Goal: Information Seeking & Learning: Learn about a topic

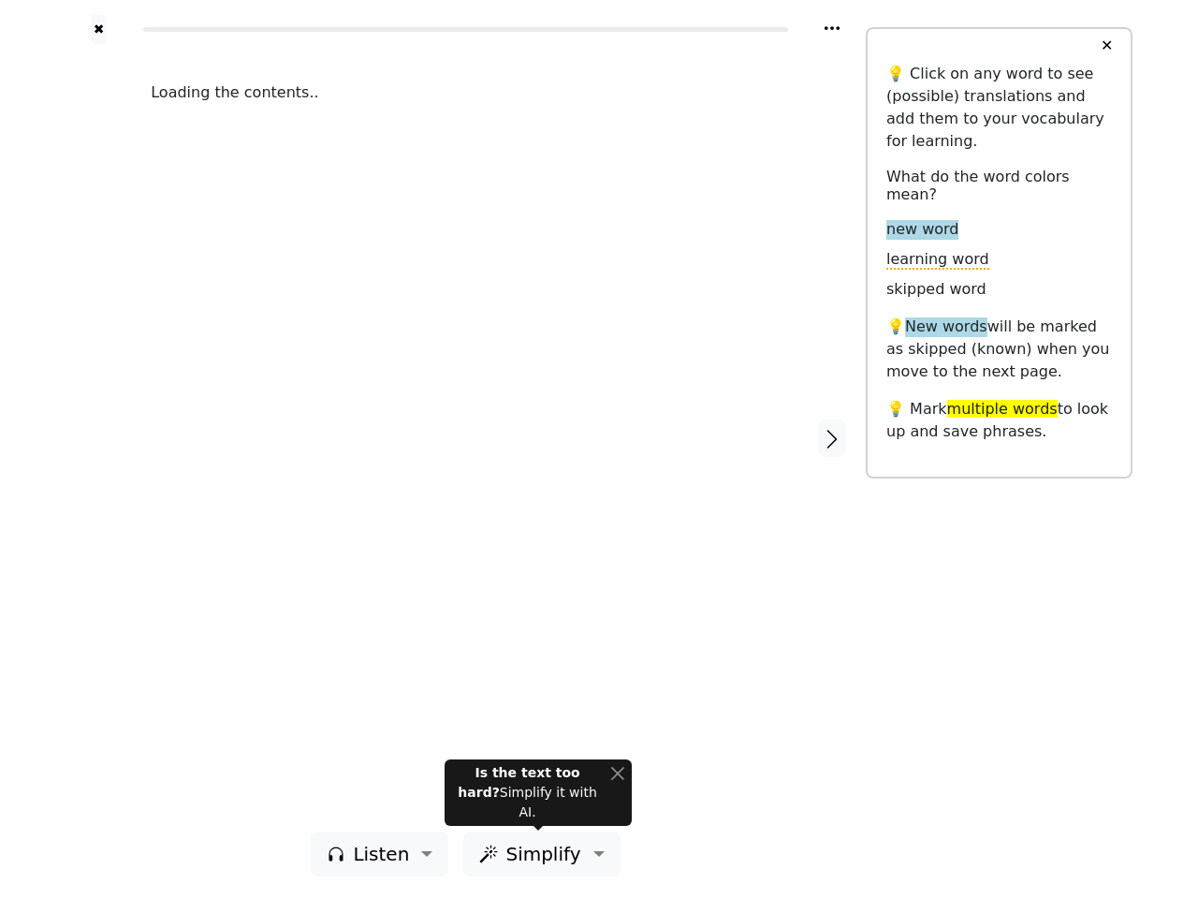
click at [599, 449] on div "Loading the contents.." at bounding box center [466, 437] width 668 height 787
click at [832, 28] on icon at bounding box center [832, 28] width 15 height 4
click at [98, 437] on div at bounding box center [99, 437] width 66 height 787
click at [465, 437] on div "Loading the contents.." at bounding box center [466, 437] width 668 height 787
click at [832, 438] on icon "button" at bounding box center [832, 439] width 22 height 22
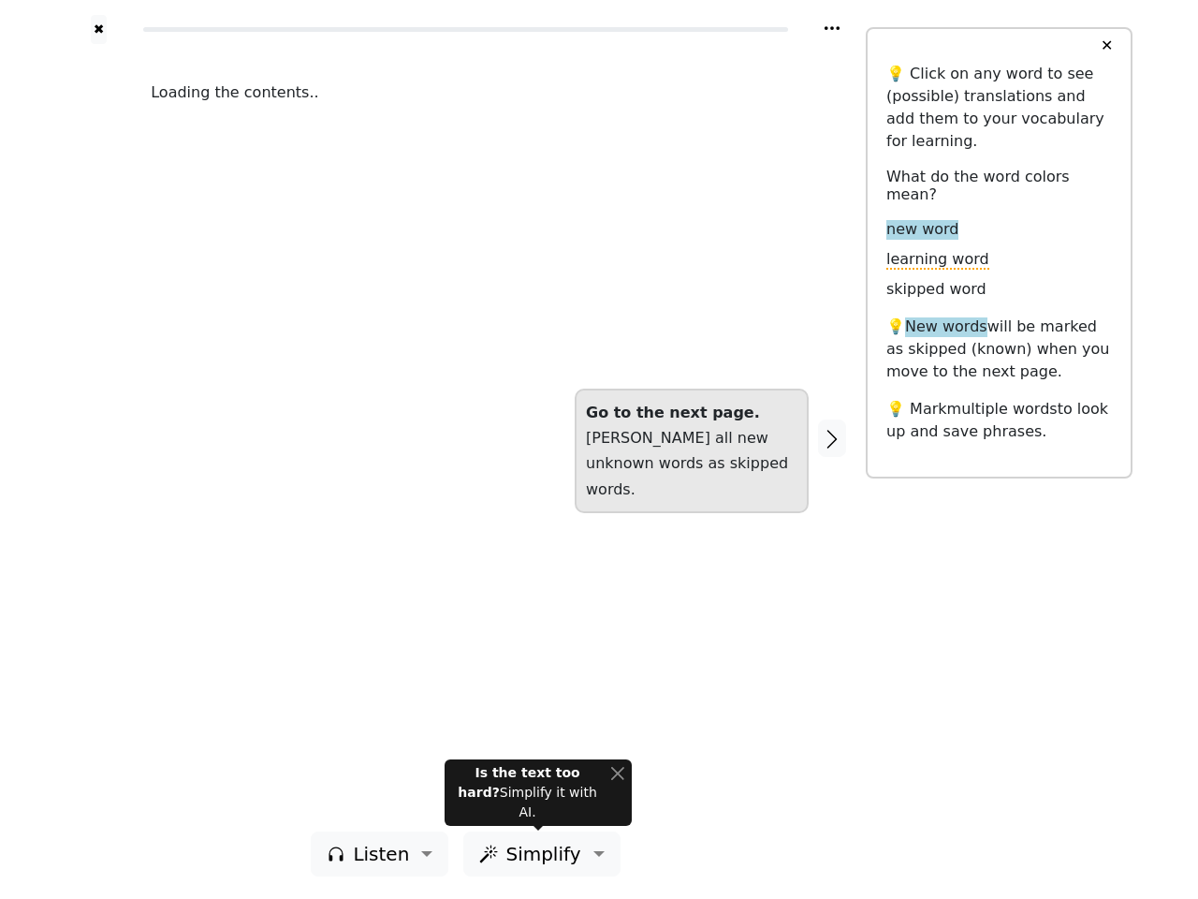
click at [385, 854] on span "Listen" at bounding box center [381, 854] width 56 height 28
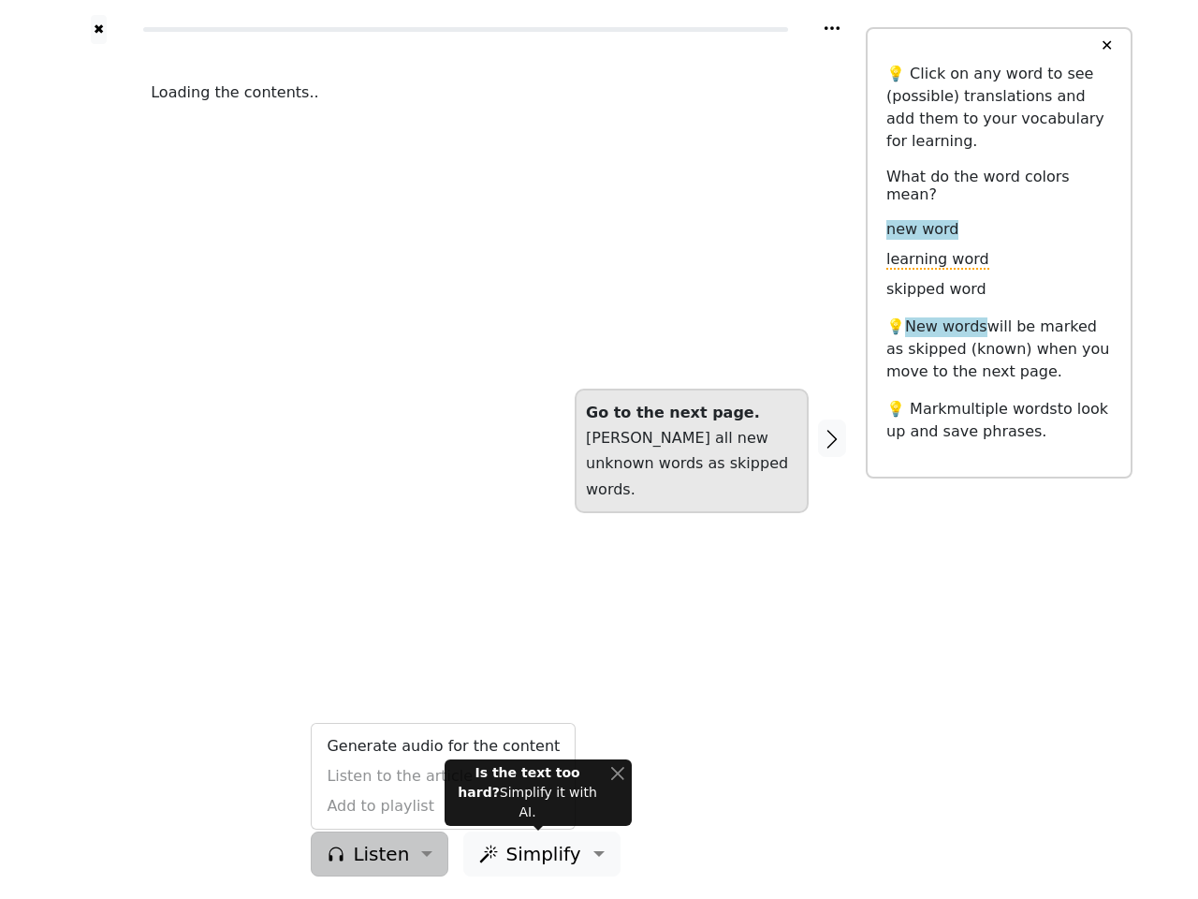
click at [537, 854] on span "Simplify" at bounding box center [543, 854] width 75 height 28
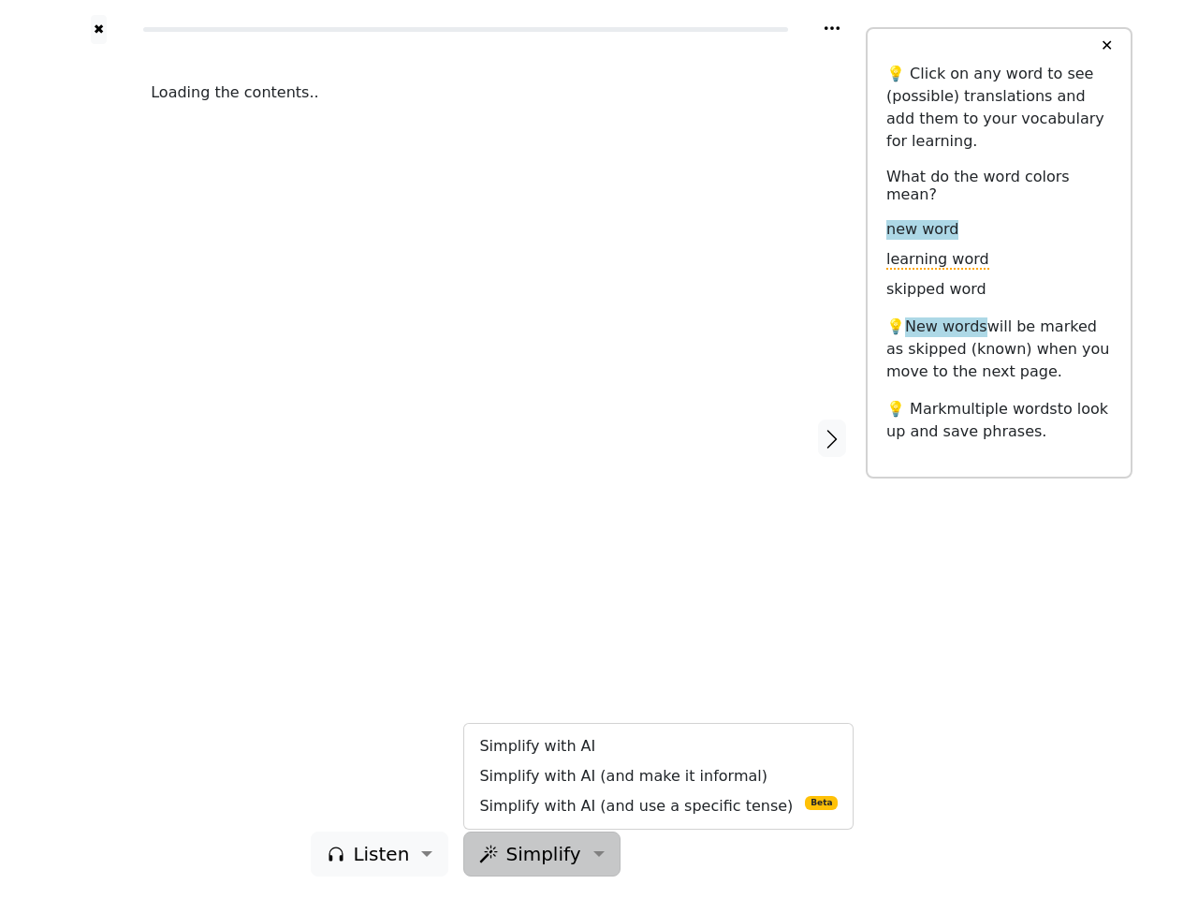
click at [1107, 46] on button "✕" at bounding box center [1107, 46] width 35 height 34
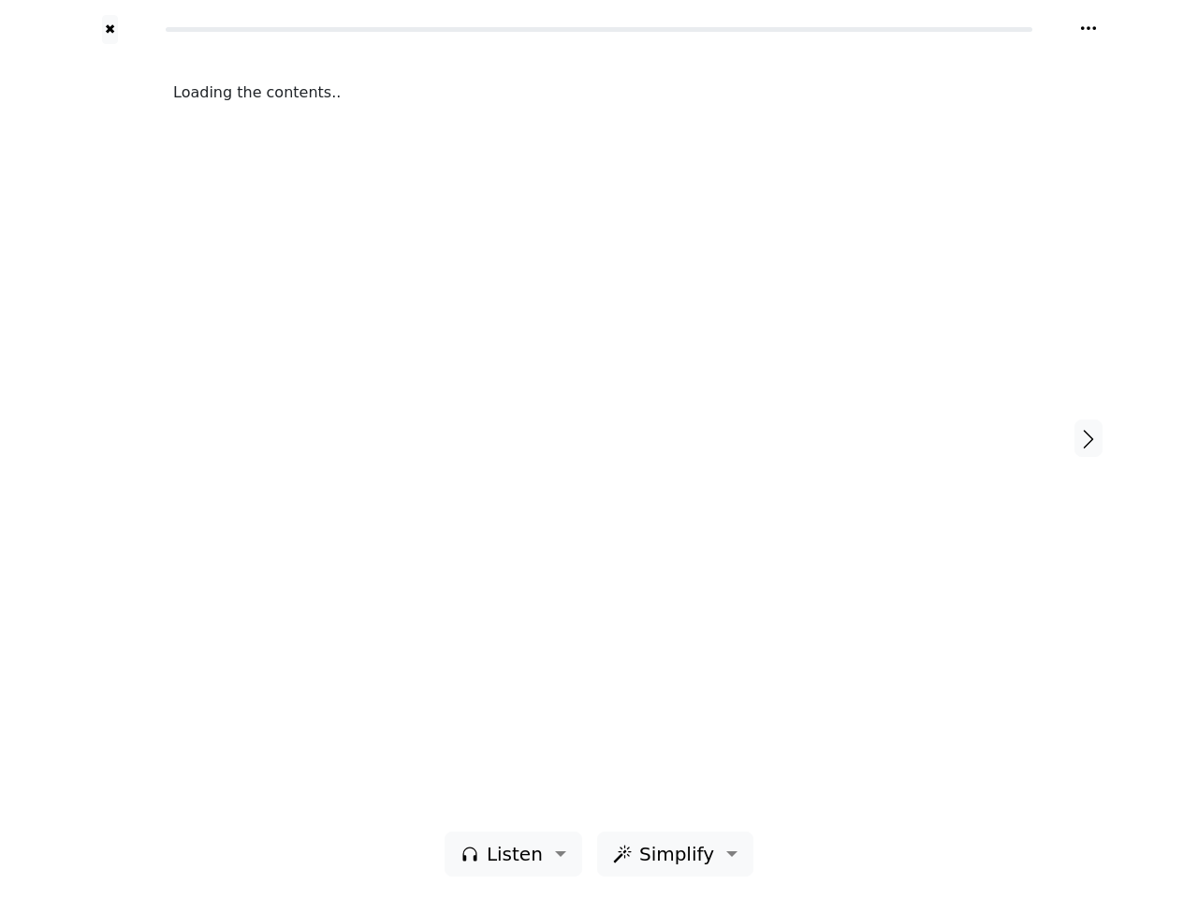
click at [538, 802] on div "Loading the contents.." at bounding box center [598, 437] width 889 height 787
